Goal: Task Accomplishment & Management: Manage account settings

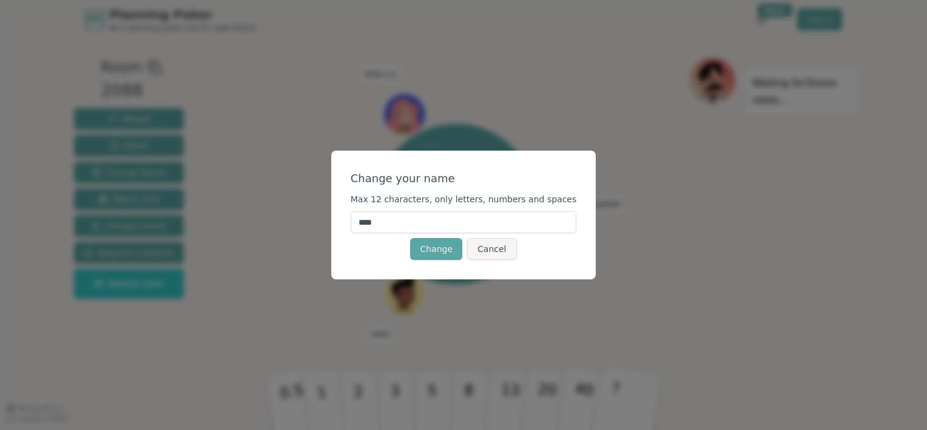
drag, startPoint x: 407, startPoint y: 223, endPoint x: 340, endPoint y: 226, distance: 67.4
click at [334, 223] on div "Change your name Max 12 characters, only letters, numbers and spaces **** Chang…" at bounding box center [463, 215] width 927 height 430
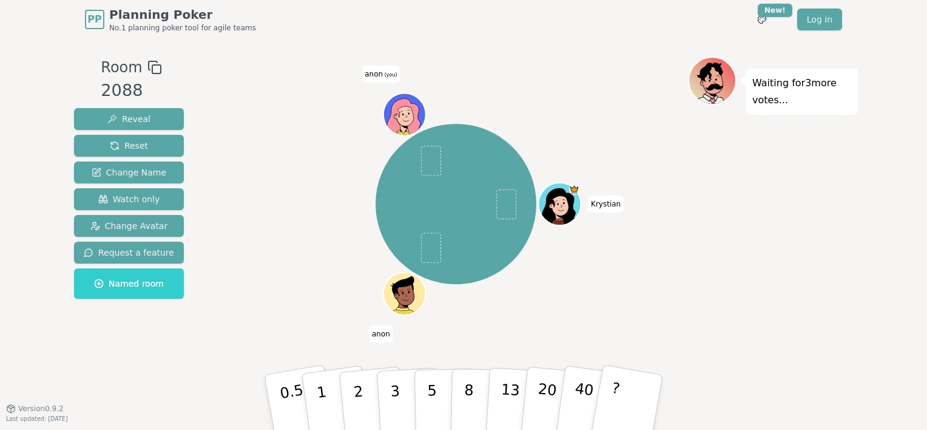
click at [578, 274] on div "[PERSON_NAME] [PERSON_NAME] (you)" at bounding box center [456, 203] width 464 height 251
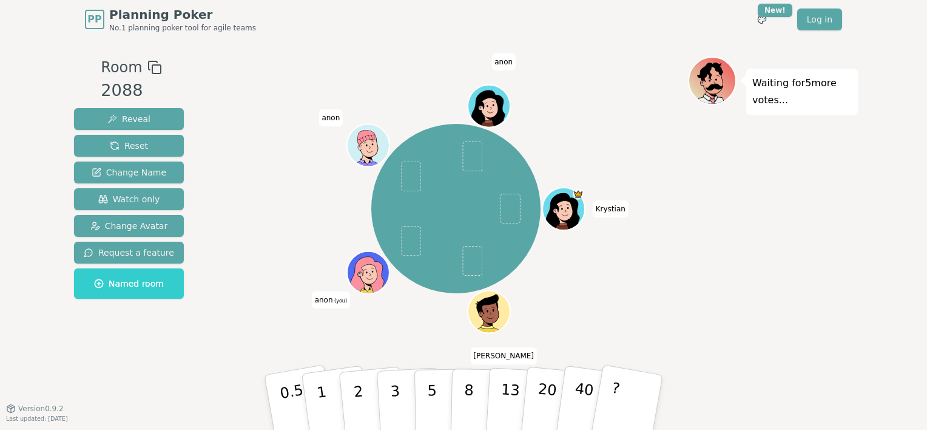
click at [501, 352] on span "[PERSON_NAME]" at bounding box center [503, 355] width 67 height 17
drag, startPoint x: 501, startPoint y: 352, endPoint x: 507, endPoint y: 354, distance: 6.9
click at [507, 354] on span "[PERSON_NAME]" at bounding box center [503, 355] width 67 height 17
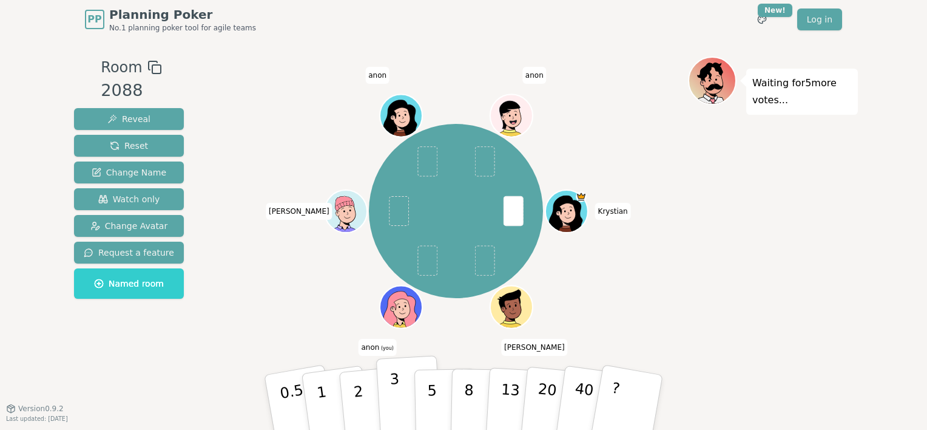
click at [398, 403] on p "3" at bounding box center [395, 403] width 13 height 66
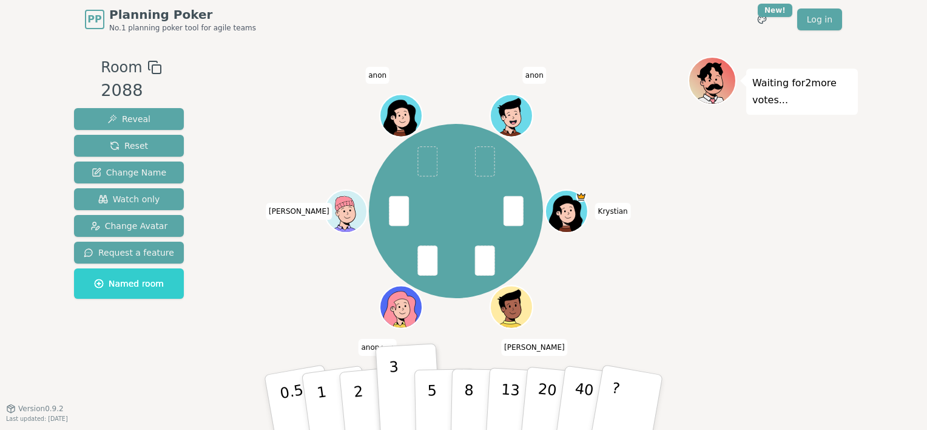
click at [755, 102] on p "Waiting for 2 more votes..." at bounding box center [801, 92] width 99 height 34
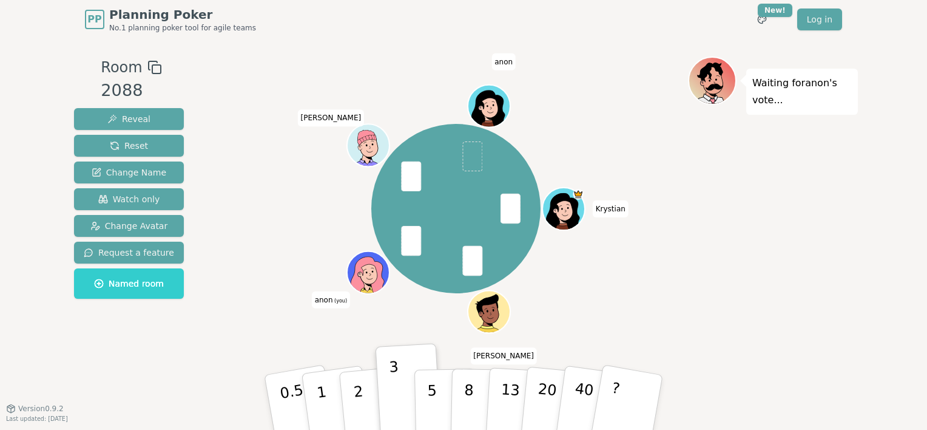
click at [364, 268] on div at bounding box center [369, 285] width 41 height 37
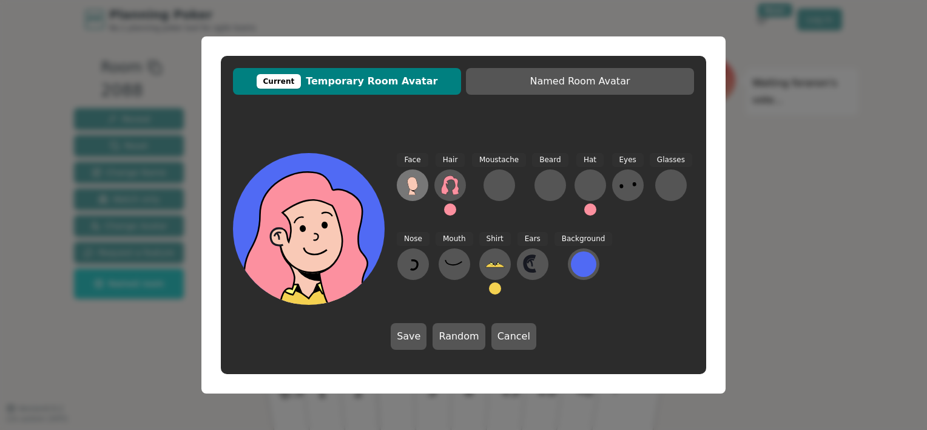
click at [419, 183] on icon at bounding box center [412, 184] width 19 height 19
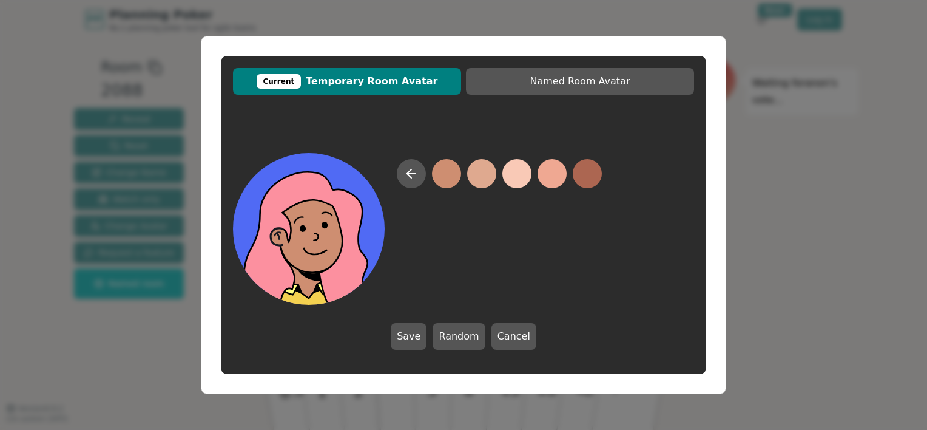
click at [450, 166] on button at bounding box center [446, 173] width 29 height 29
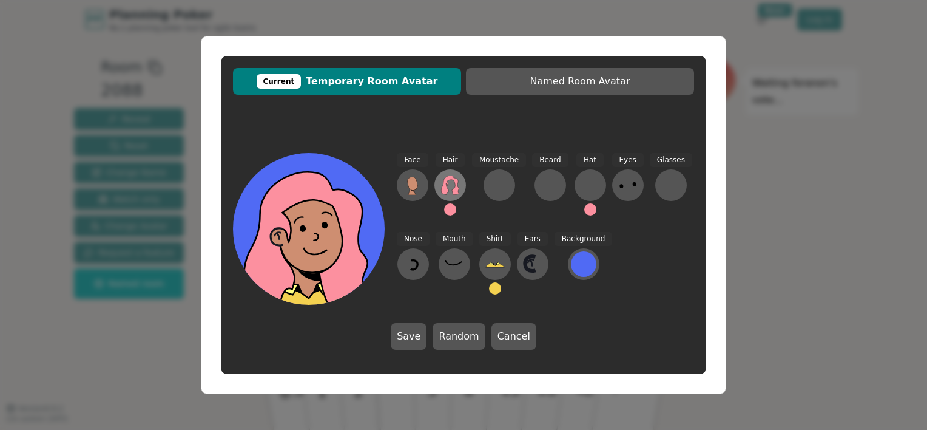
click at [456, 179] on icon at bounding box center [450, 184] width 18 height 19
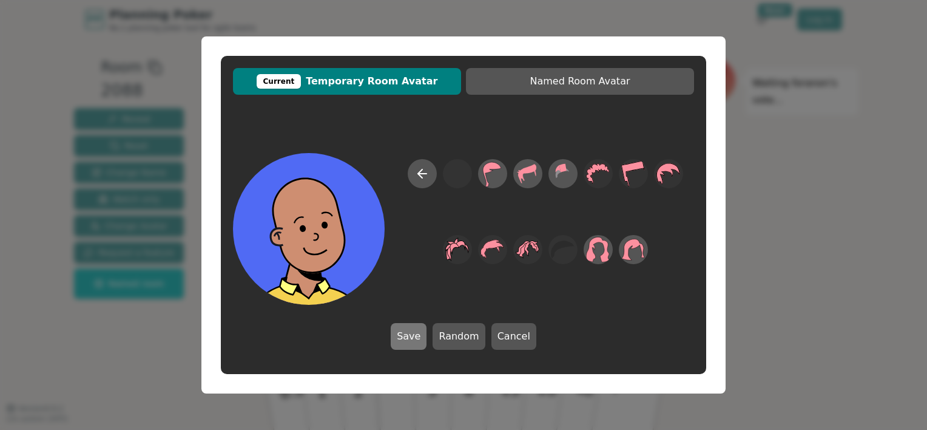
click at [408, 332] on button "Save" at bounding box center [409, 336] width 36 height 27
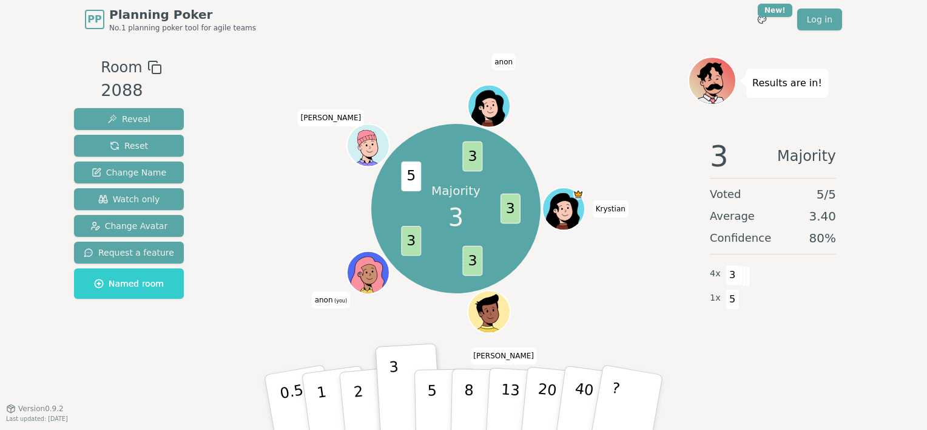
click at [325, 300] on span "anon (you)" at bounding box center [331, 299] width 38 height 17
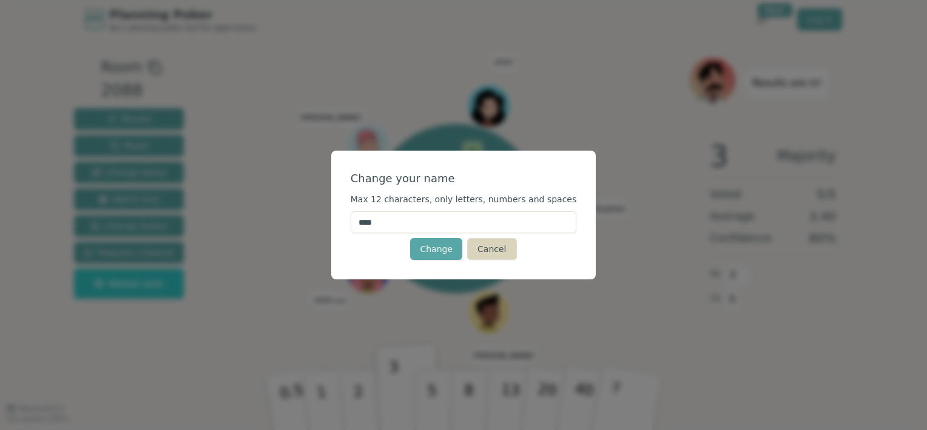
click at [494, 249] on button "Cancel" at bounding box center [491, 249] width 49 height 22
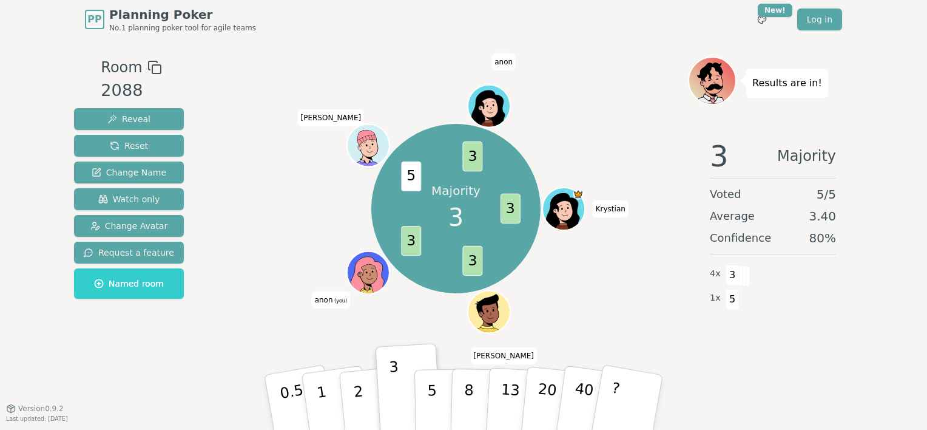
click at [373, 266] on icon at bounding box center [368, 275] width 40 height 37
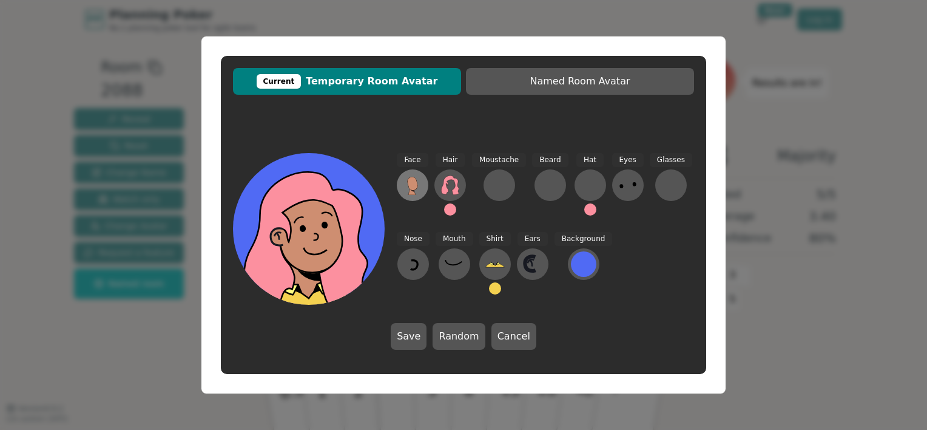
click at [415, 181] on icon at bounding box center [412, 183] width 10 height 13
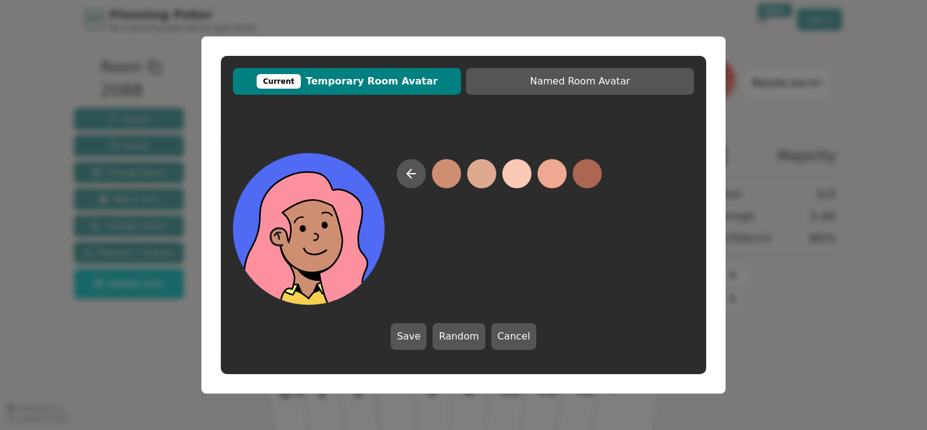
click at [447, 172] on button at bounding box center [446, 173] width 29 height 29
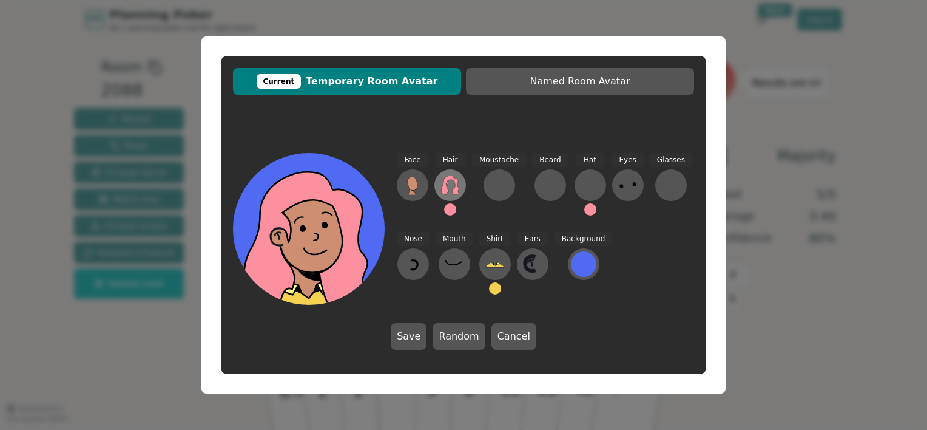
click at [451, 180] on icon at bounding box center [449, 184] width 19 height 19
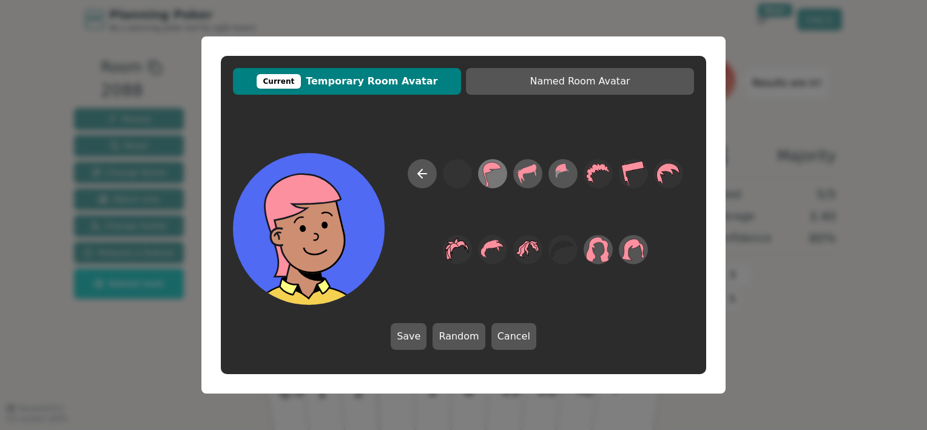
click at [500, 175] on icon at bounding box center [492, 173] width 24 height 27
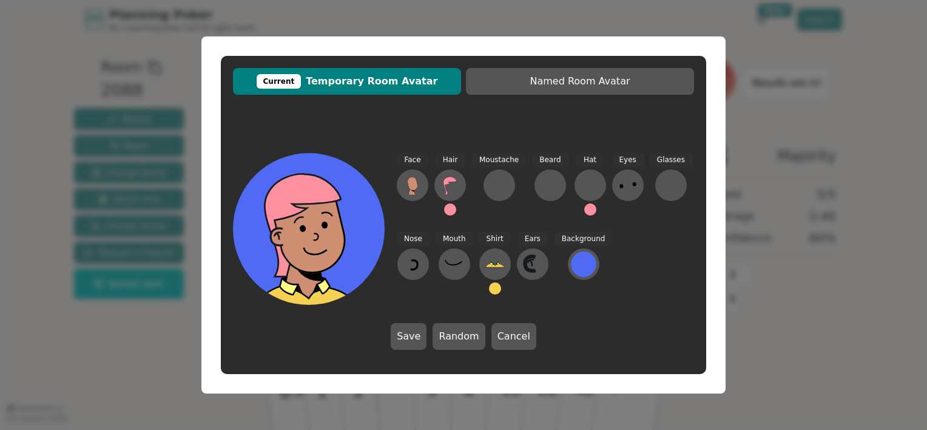
click at [448, 206] on button at bounding box center [450, 209] width 12 height 12
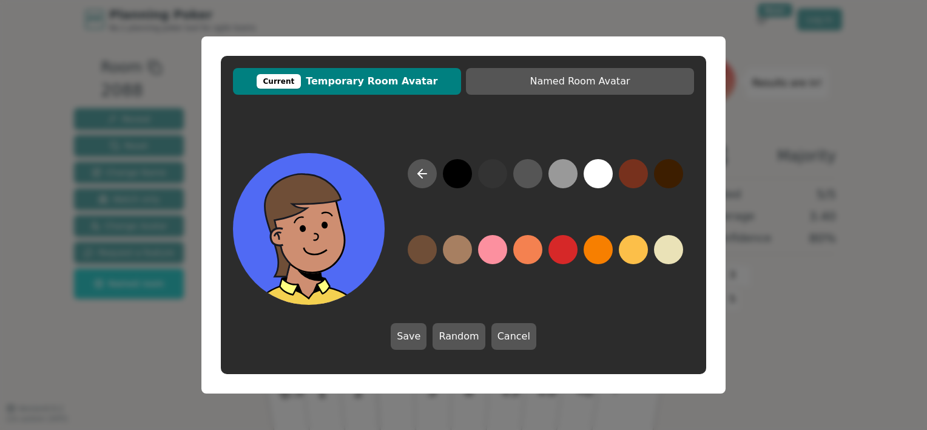
click at [417, 252] on button at bounding box center [422, 249] width 29 height 29
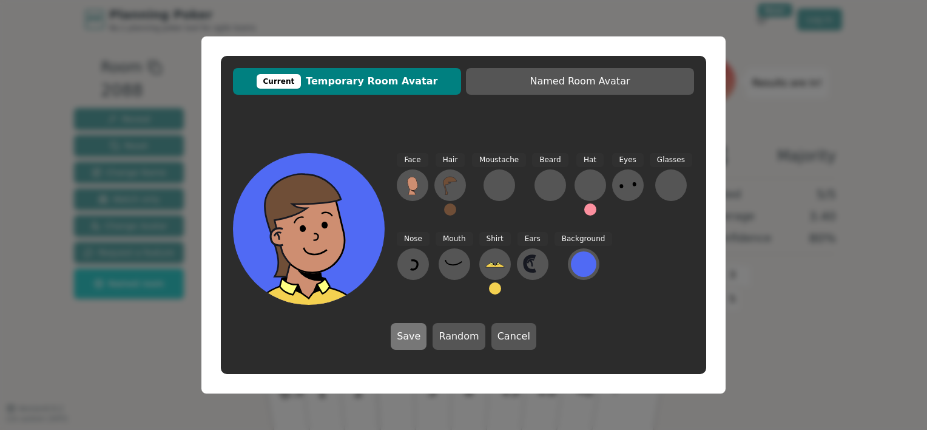
click at [416, 337] on button "Save" at bounding box center [409, 336] width 36 height 27
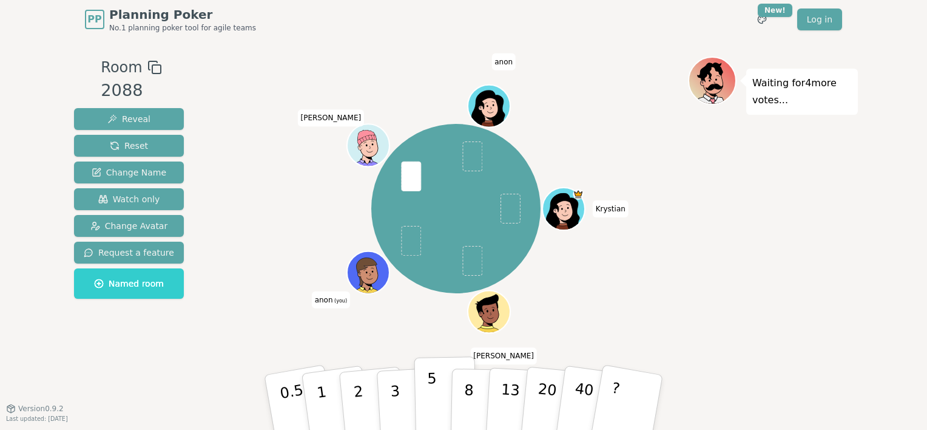
click at [428, 396] on p "5" at bounding box center [432, 402] width 10 height 66
click at [327, 298] on span "anon (you)" at bounding box center [331, 299] width 38 height 17
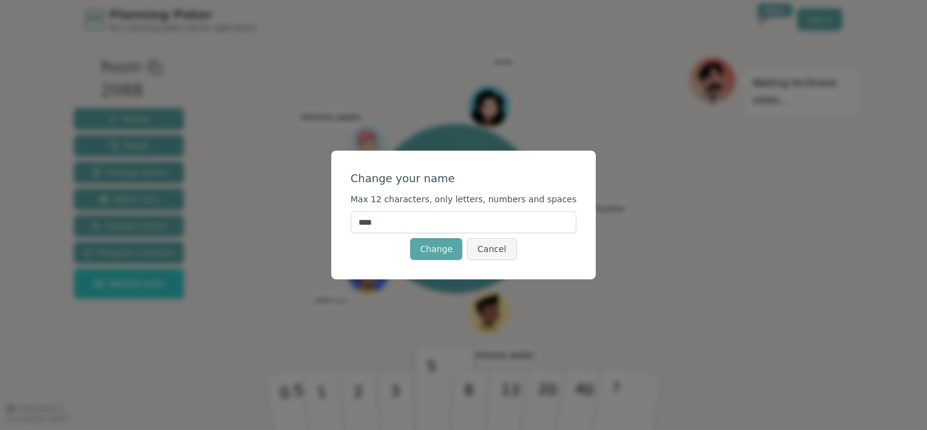
click at [393, 224] on input "****" at bounding box center [464, 222] width 226 height 22
click at [392, 224] on input "****" at bounding box center [464, 222] width 226 height 22
type input "*"
type input "**"
click at [371, 254] on div "Change Cancel" at bounding box center [464, 249] width 226 height 22
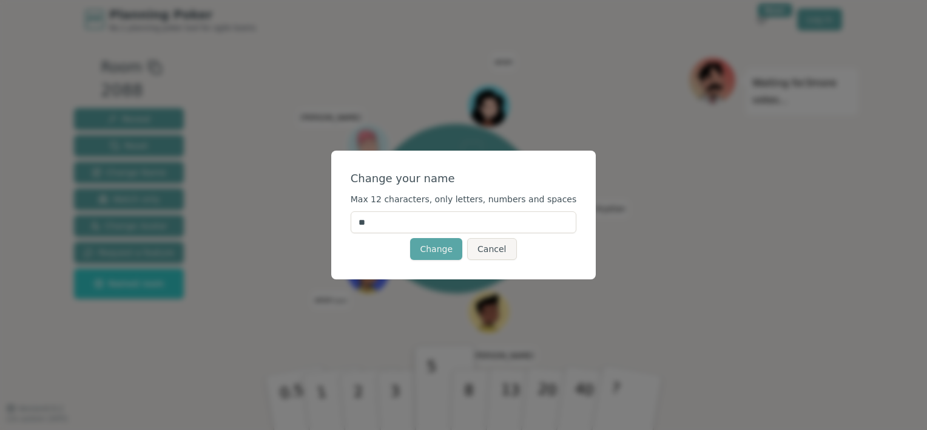
click at [436, 250] on button "Change" at bounding box center [436, 249] width 52 height 22
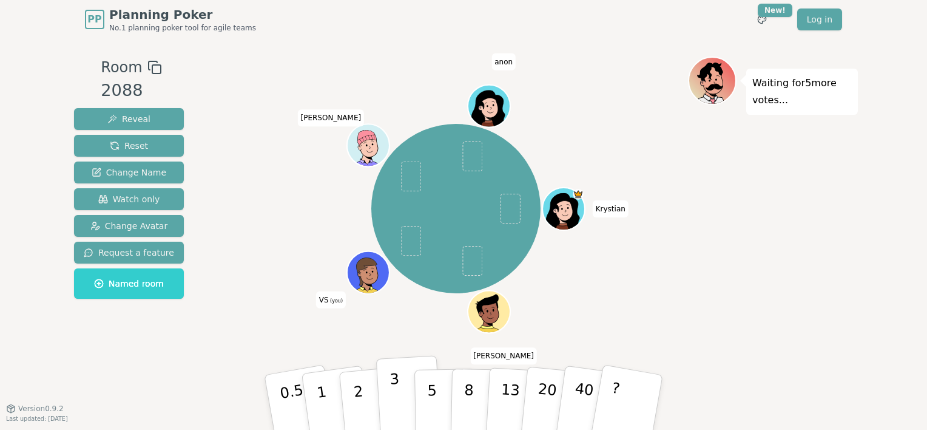
click at [393, 382] on p "3" at bounding box center [395, 403] width 13 height 66
